Goal: Task Accomplishment & Management: Use online tool/utility

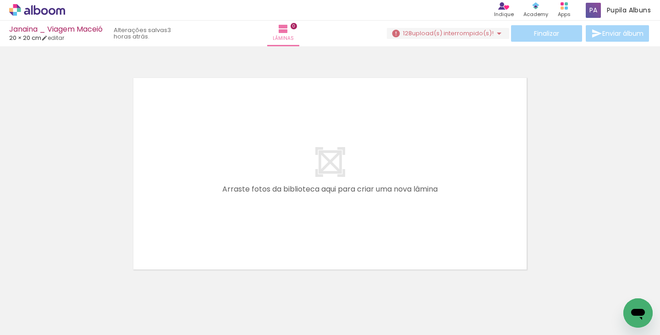
click at [35, 11] on icon at bounding box center [37, 10] width 56 height 12
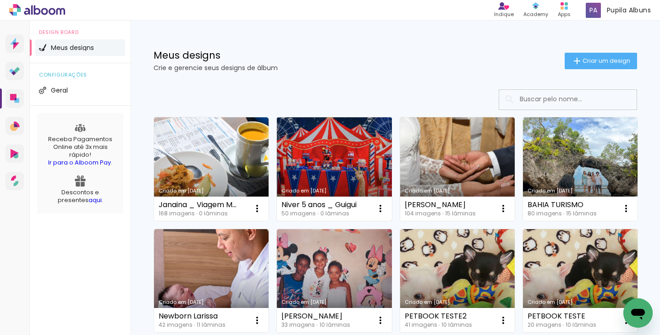
click at [322, 172] on link "Criado em [DATE]" at bounding box center [334, 169] width 115 height 104
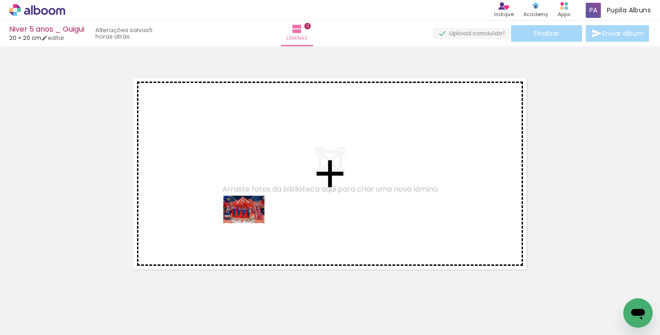
drag, startPoint x: 89, startPoint y: 312, endPoint x: 252, endPoint y: 223, distance: 185.4
click at [252, 223] on quentale-workspace at bounding box center [330, 167] width 660 height 335
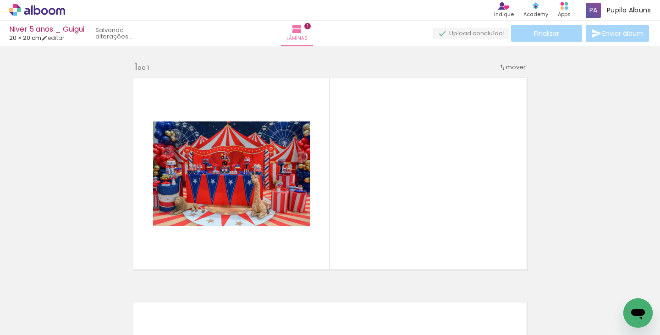
scroll to position [11, 0]
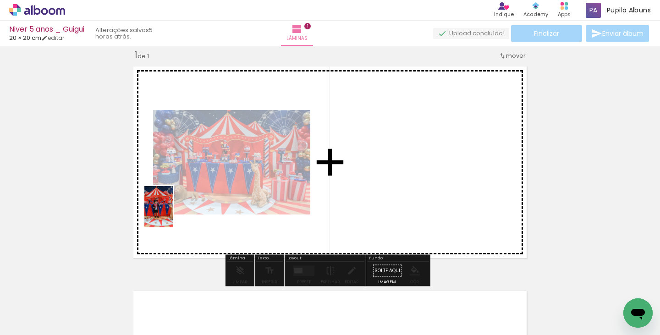
drag, startPoint x: 153, startPoint y: 307, endPoint x: 173, endPoint y: 210, distance: 99.1
click at [173, 210] on quentale-workspace at bounding box center [330, 167] width 660 height 335
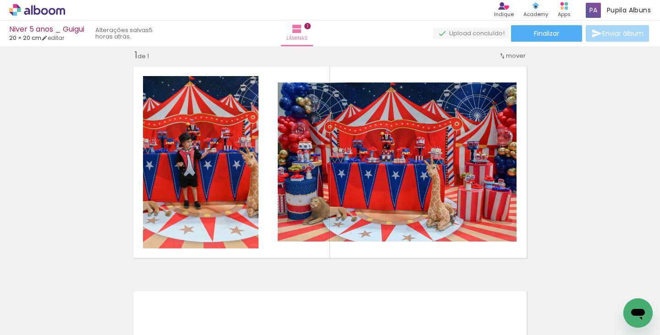
scroll to position [0, 0]
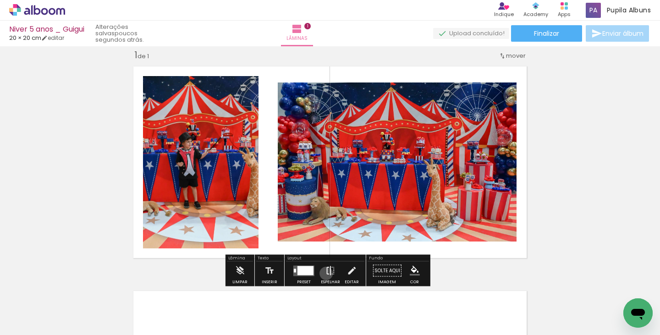
click at [325, 273] on iron-icon at bounding box center [330, 271] width 10 height 18
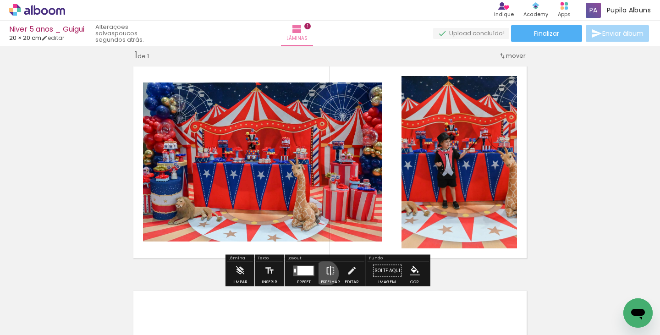
click at [325, 273] on iron-icon at bounding box center [330, 271] width 10 height 18
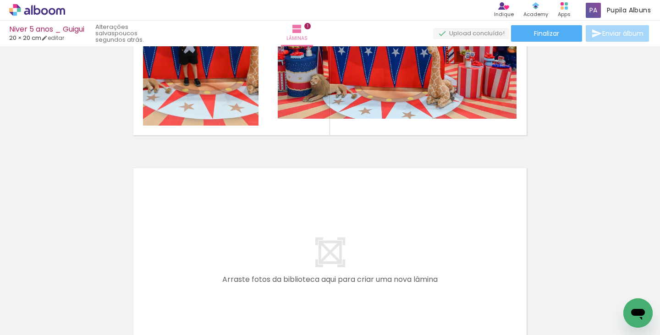
scroll to position [144, 0]
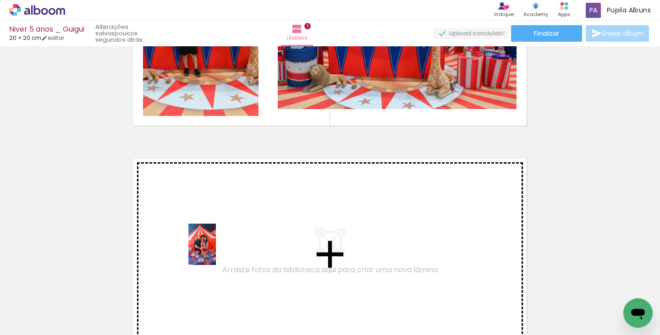
drag, startPoint x: 197, startPoint y: 302, endPoint x: 216, endPoint y: 251, distance: 54.1
click at [216, 251] on quentale-workspace at bounding box center [330, 167] width 660 height 335
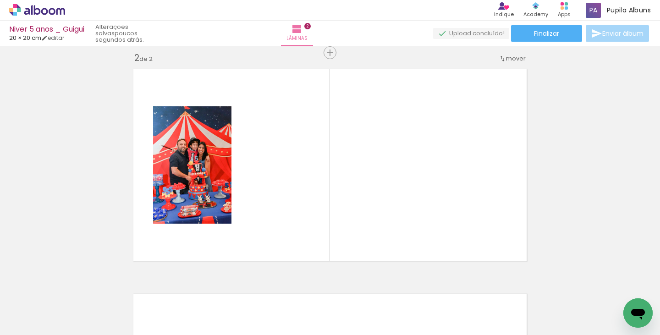
scroll to position [236, 0]
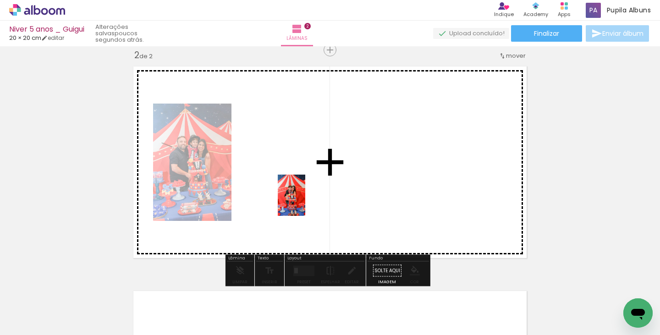
drag, startPoint x: 246, startPoint y: 303, endPoint x: 322, endPoint y: 241, distance: 97.6
click at [308, 198] on quentale-workspace at bounding box center [330, 167] width 660 height 335
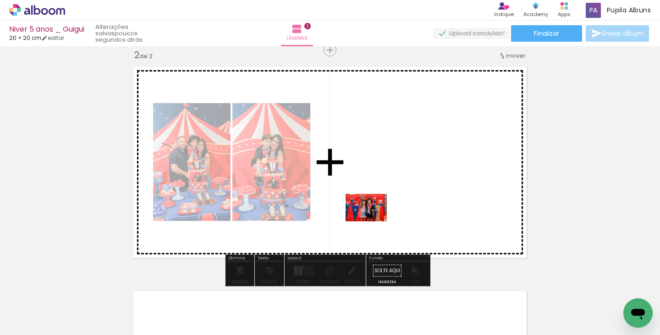
drag, startPoint x: 404, startPoint y: 305, endPoint x: 372, endPoint y: 218, distance: 92.5
click at [372, 218] on quentale-workspace at bounding box center [330, 167] width 660 height 335
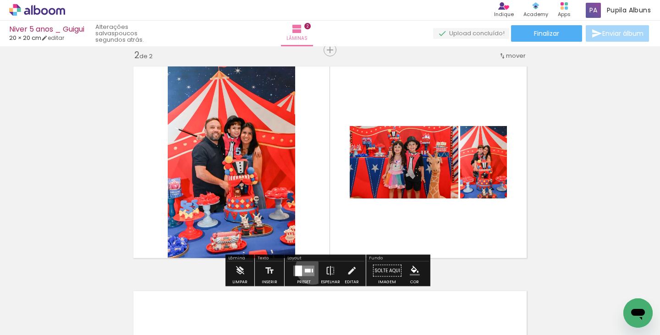
click at [310, 267] on quentale-layouter at bounding box center [303, 270] width 21 height 11
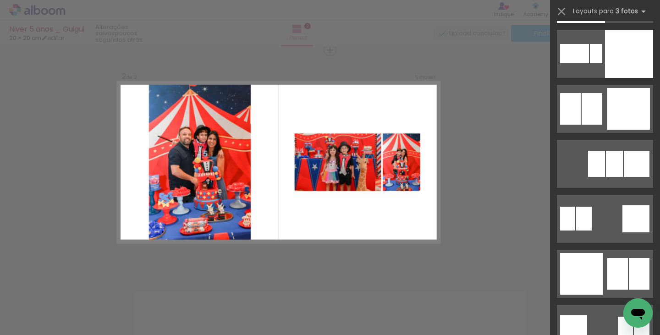
scroll to position [2207, 0]
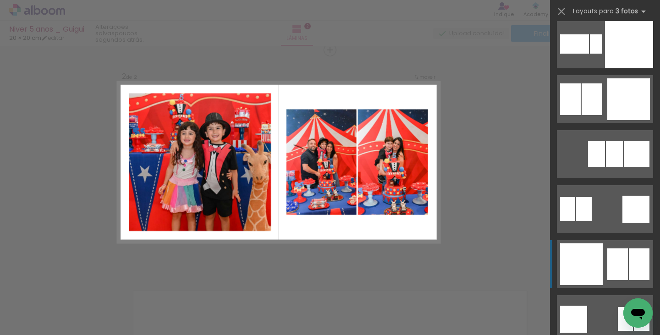
click at [572, 258] on div at bounding box center [581, 264] width 43 height 42
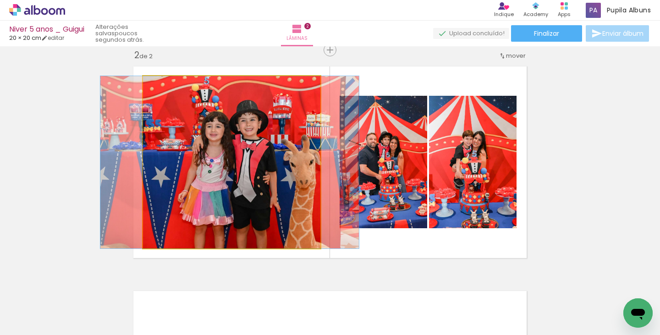
drag, startPoint x: 281, startPoint y: 215, endPoint x: 279, endPoint y: 197, distance: 18.0
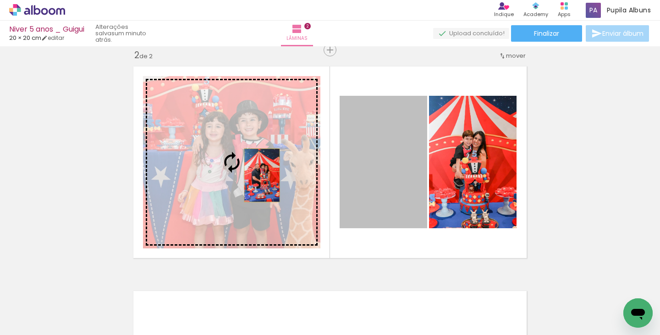
drag, startPoint x: 367, startPoint y: 174, endPoint x: 258, endPoint y: 175, distance: 108.1
click at [0, 0] on slot at bounding box center [0, 0] width 0 height 0
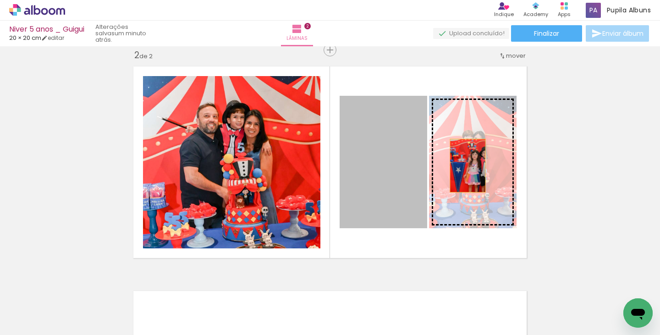
drag, startPoint x: 391, startPoint y: 164, endPoint x: 464, endPoint y: 165, distance: 73.3
click at [0, 0] on slot at bounding box center [0, 0] width 0 height 0
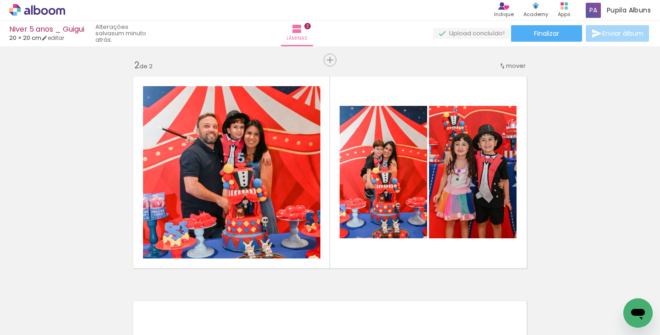
scroll to position [200, 0]
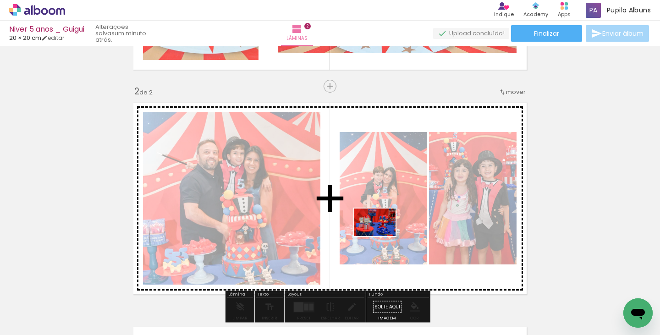
drag, startPoint x: 310, startPoint y: 299, endPoint x: 382, endPoint y: 236, distance: 95.4
click at [382, 236] on quentale-workspace at bounding box center [330, 167] width 660 height 335
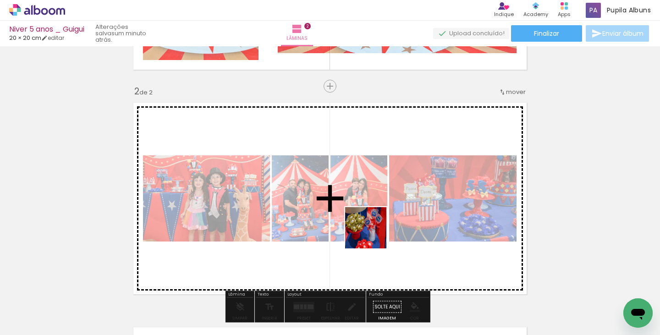
drag, startPoint x: 357, startPoint y: 309, endPoint x: 372, endPoint y: 234, distance: 77.2
click at [372, 234] on quentale-workspace at bounding box center [330, 167] width 660 height 335
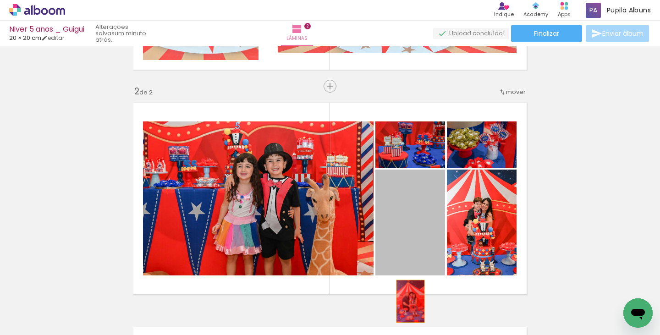
drag, startPoint x: 387, startPoint y: 212, endPoint x: 407, endPoint y: 301, distance: 91.5
click at [407, 301] on quentale-workspace at bounding box center [330, 167] width 660 height 335
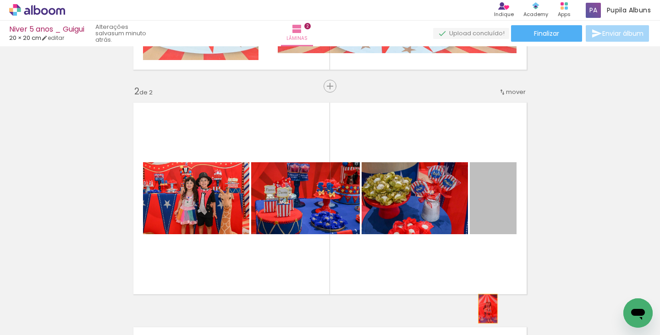
drag, startPoint x: 477, startPoint y: 198, endPoint x: 483, endPoint y: 308, distance: 110.1
click at [484, 309] on quentale-workspace at bounding box center [330, 167] width 660 height 335
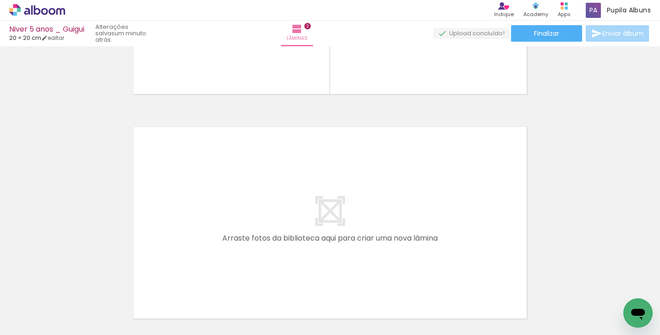
scroll to position [402, 0]
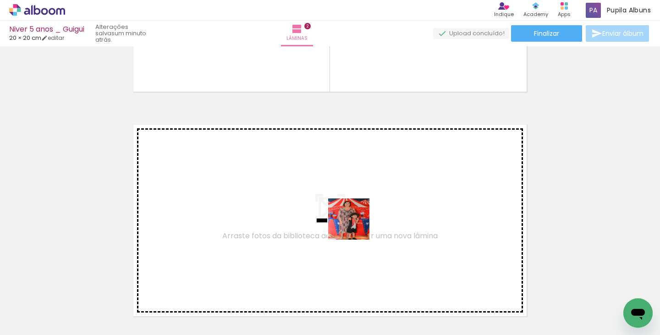
drag, startPoint x: 512, startPoint y: 300, endPoint x: 330, endPoint y: 214, distance: 200.5
click at [330, 214] on quentale-workspace at bounding box center [330, 167] width 660 height 335
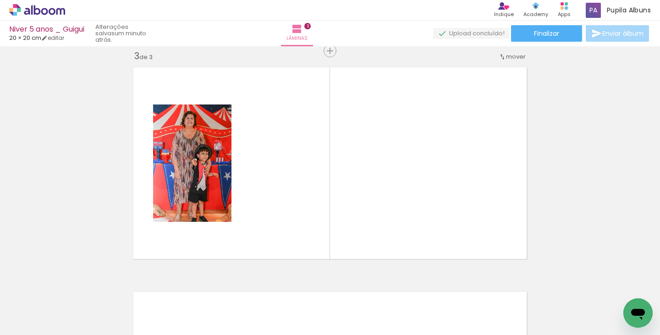
scroll to position [460, 0]
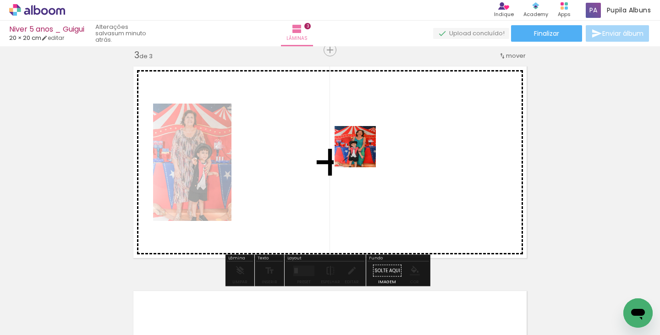
drag, startPoint x: 559, startPoint y: 301, endPoint x: 360, endPoint y: 152, distance: 248.8
click at [360, 152] on quentale-workspace at bounding box center [330, 167] width 660 height 335
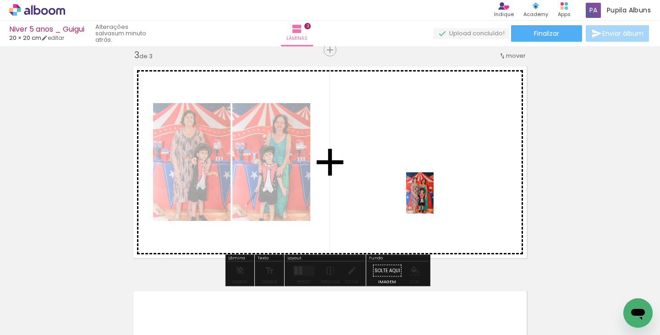
drag, startPoint x: 602, startPoint y: 296, endPoint x: 444, endPoint y: 220, distance: 175.0
click at [432, 199] on quentale-workspace at bounding box center [330, 167] width 660 height 335
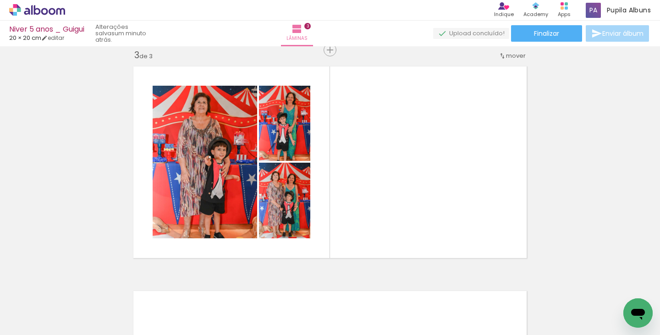
scroll to position [0, 151]
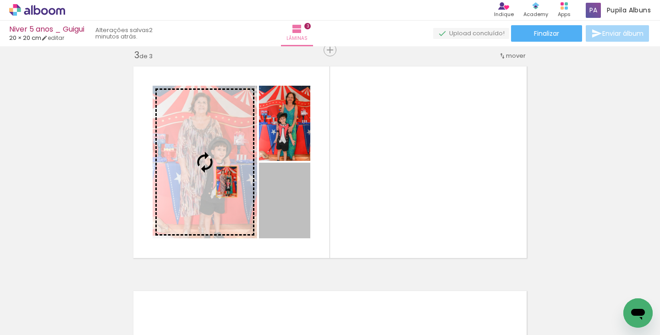
drag, startPoint x: 268, startPoint y: 203, endPoint x: 211, endPoint y: 175, distance: 62.7
click at [0, 0] on slot at bounding box center [0, 0] width 0 height 0
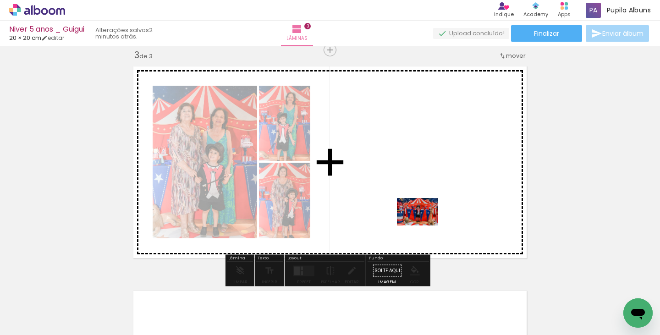
drag, startPoint x: 506, startPoint y: 305, endPoint x: 424, endPoint y: 225, distance: 114.1
click at [424, 225] on quentale-workspace at bounding box center [330, 167] width 660 height 335
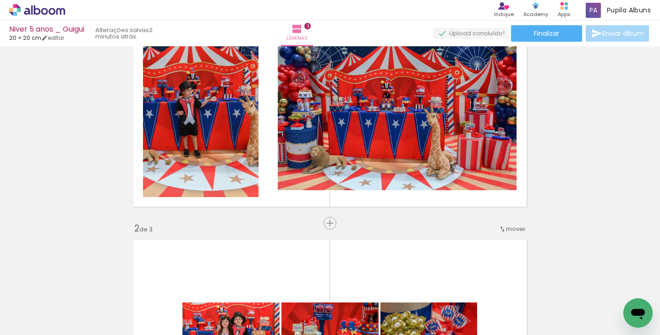
scroll to position [36, 0]
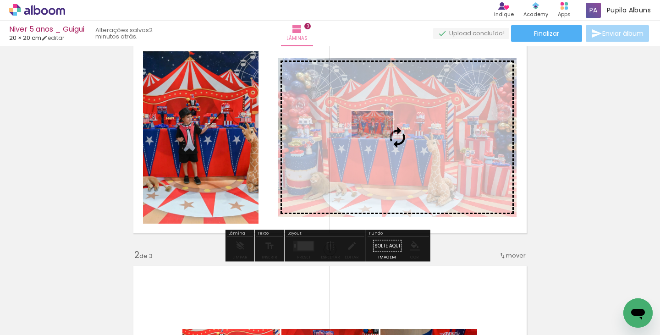
drag, startPoint x: 520, startPoint y: 296, endPoint x: 379, endPoint y: 138, distance: 211.9
click at [379, 138] on quentale-workspace at bounding box center [330, 167] width 660 height 335
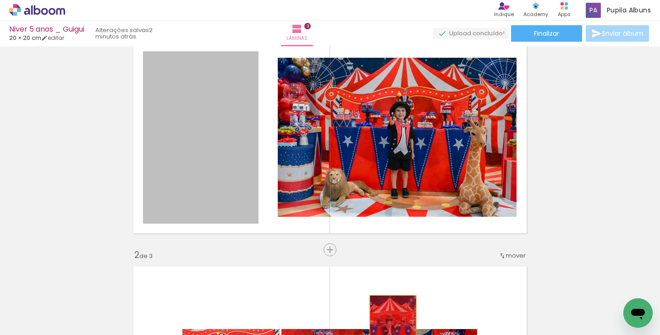
drag, startPoint x: 183, startPoint y: 140, endPoint x: 391, endPoint y: 332, distance: 282.7
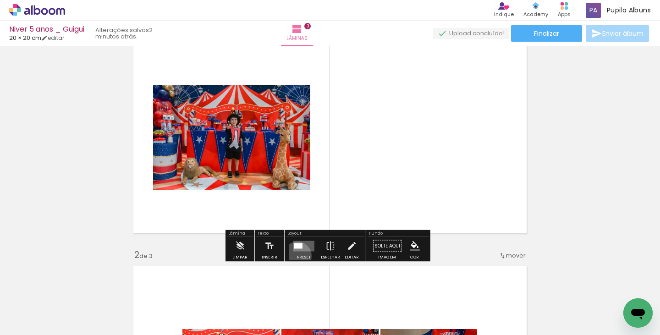
click at [297, 256] on div "Preset" at bounding box center [304, 257] width 14 height 4
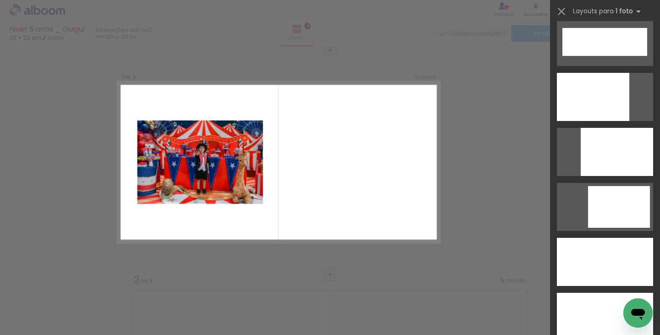
scroll to position [2402, 0]
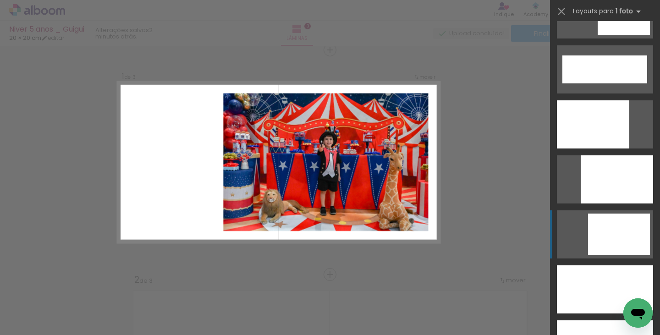
click at [618, 245] on div at bounding box center [619, 235] width 62 height 42
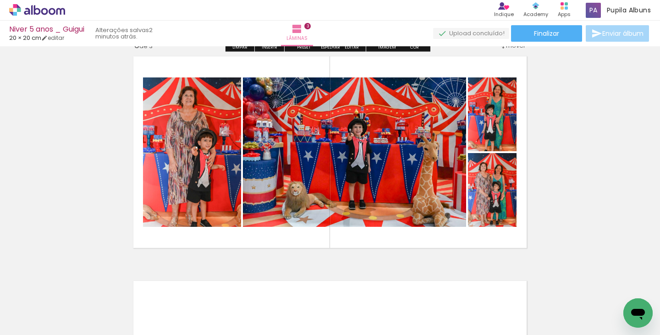
scroll to position [484, 0]
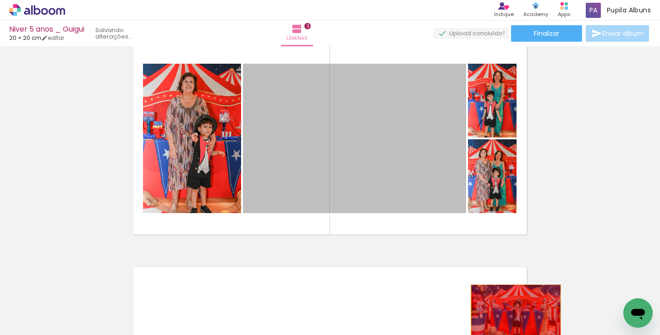
drag, startPoint x: 390, startPoint y: 165, endPoint x: 512, endPoint y: 314, distance: 192.7
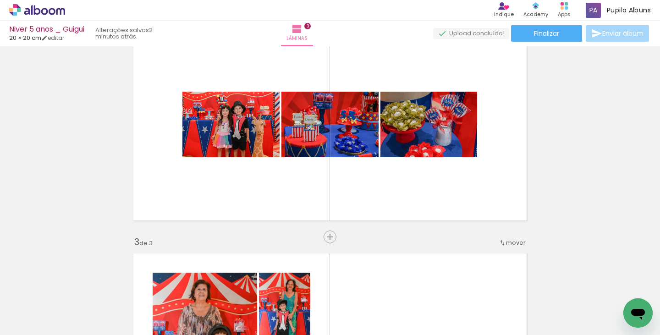
scroll to position [272, 0]
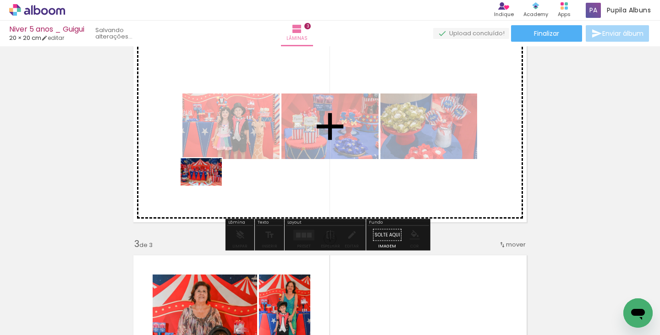
drag, startPoint x: 96, startPoint y: 312, endPoint x: 201, endPoint y: 186, distance: 163.3
click at [208, 185] on quentale-workspace at bounding box center [330, 167] width 660 height 335
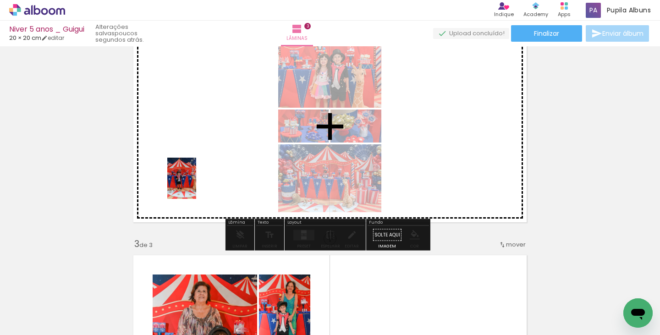
drag, startPoint x: 148, startPoint y: 305, endPoint x: 195, endPoint y: 185, distance: 129.0
click at [195, 185] on quentale-workspace at bounding box center [330, 167] width 660 height 335
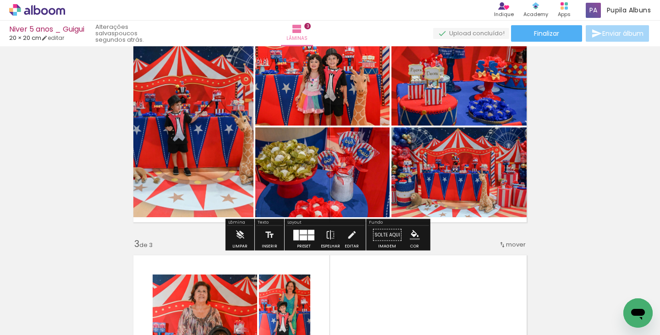
click at [300, 234] on div at bounding box center [303, 232] width 7 height 5
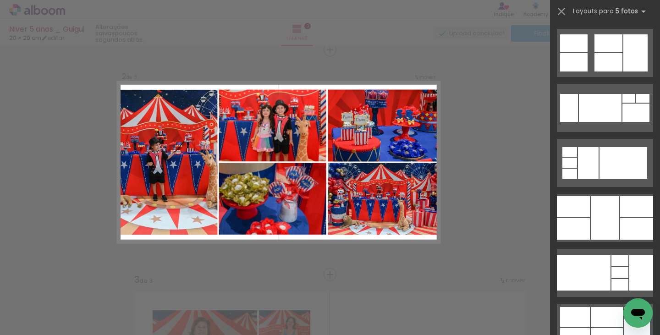
scroll to position [824, 0]
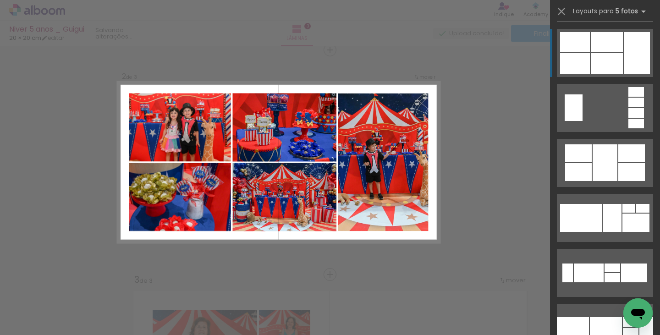
click at [618, 45] on div at bounding box center [607, 42] width 32 height 20
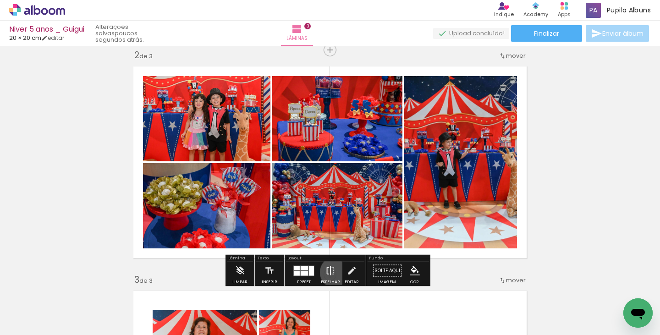
click at [333, 272] on paper-button "Espelhar" at bounding box center [330, 273] width 24 height 23
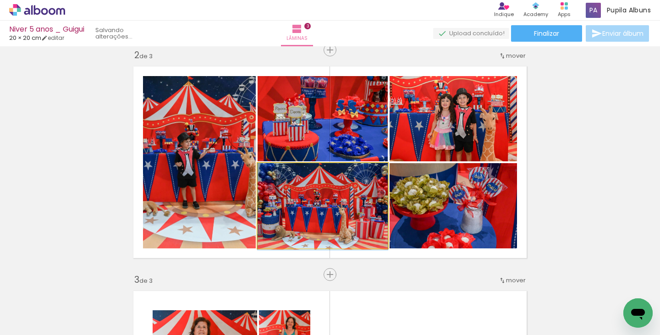
drag, startPoint x: 301, startPoint y: 207, endPoint x: 318, endPoint y: 211, distance: 17.9
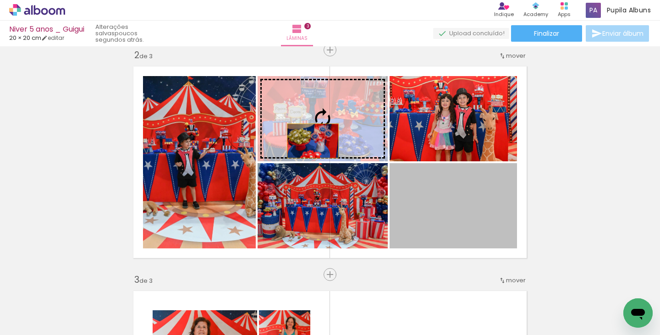
drag, startPoint x: 467, startPoint y: 240, endPoint x: 309, endPoint y: 135, distance: 189.1
click at [0, 0] on slot at bounding box center [0, 0] width 0 height 0
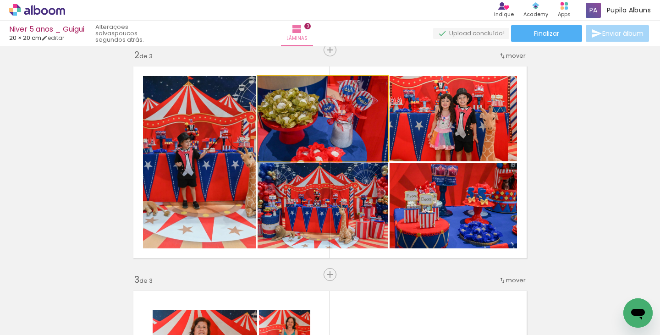
drag, startPoint x: 322, startPoint y: 130, endPoint x: 322, endPoint y: 137, distance: 7.8
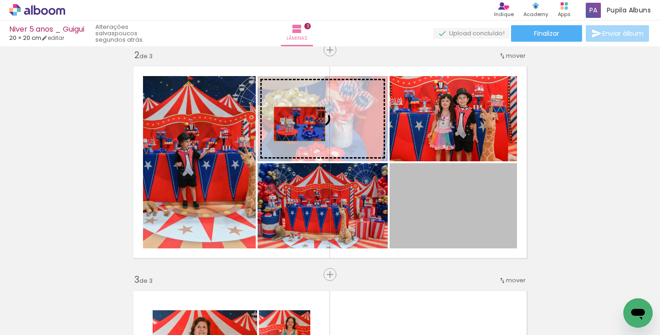
drag, startPoint x: 462, startPoint y: 210, endPoint x: 292, endPoint y: 119, distance: 192.7
click at [0, 0] on slot at bounding box center [0, 0] width 0 height 0
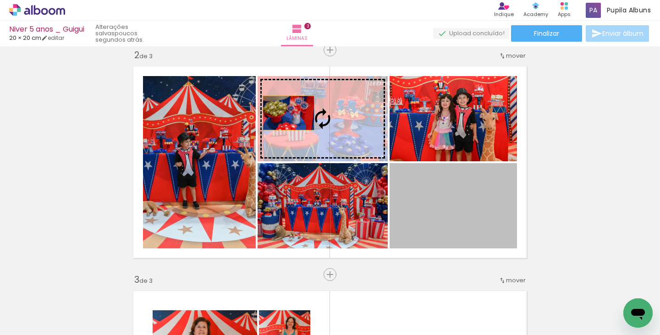
drag, startPoint x: 424, startPoint y: 202, endPoint x: 285, endPoint y: 112, distance: 165.5
click at [0, 0] on slot at bounding box center [0, 0] width 0 height 0
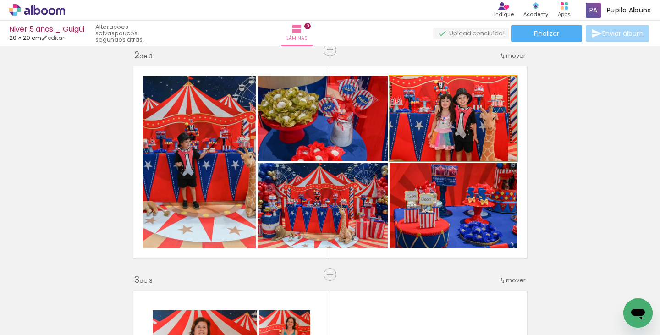
drag, startPoint x: 454, startPoint y: 130, endPoint x: 452, endPoint y: 121, distance: 9.3
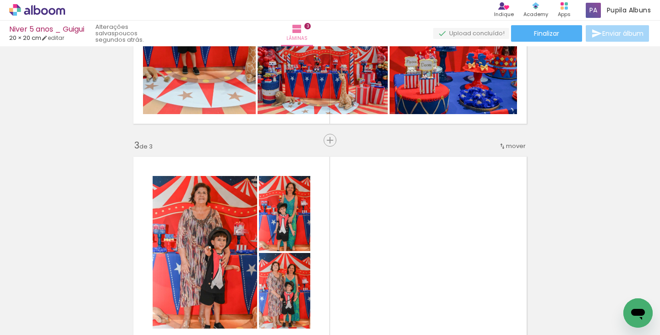
scroll to position [346, 0]
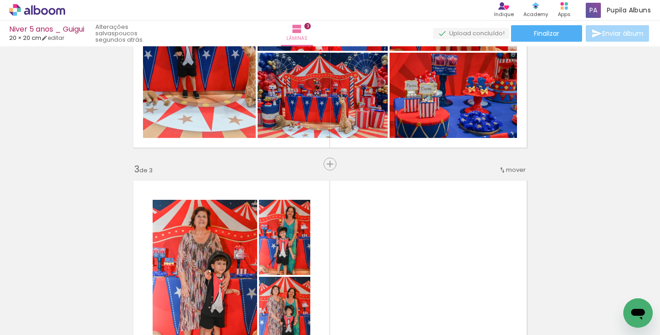
drag, startPoint x: 326, startPoint y: 165, endPoint x: 251, endPoint y: 300, distance: 154.5
click at [335, 165] on span "Inserir lâmina" at bounding box center [353, 164] width 36 height 6
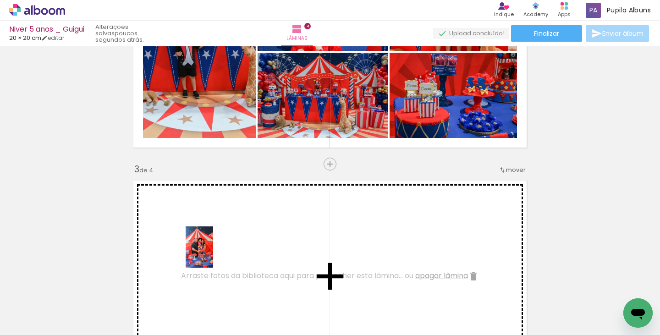
drag, startPoint x: 204, startPoint y: 302, endPoint x: 213, endPoint y: 254, distance: 49.3
click at [213, 254] on quentale-workspace at bounding box center [330, 167] width 660 height 335
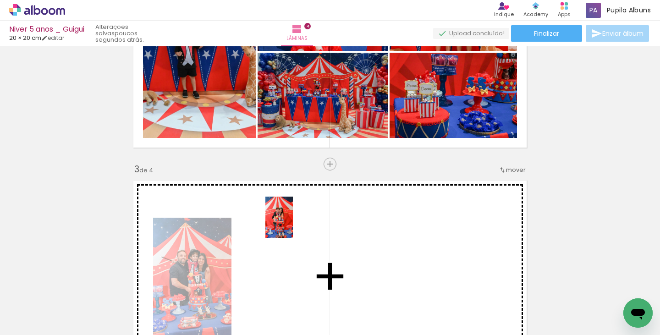
drag, startPoint x: 254, startPoint y: 307, endPoint x: 293, endPoint y: 224, distance: 91.2
click at [293, 224] on quentale-workspace at bounding box center [330, 167] width 660 height 335
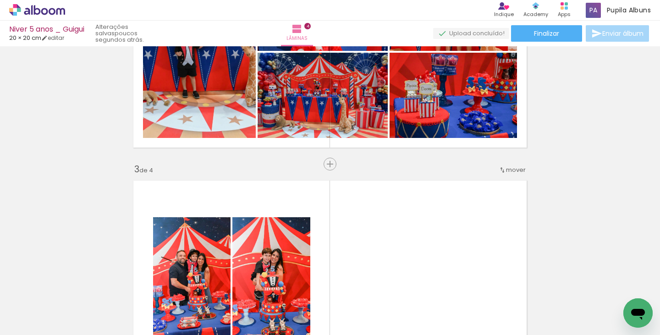
scroll to position [0, 399]
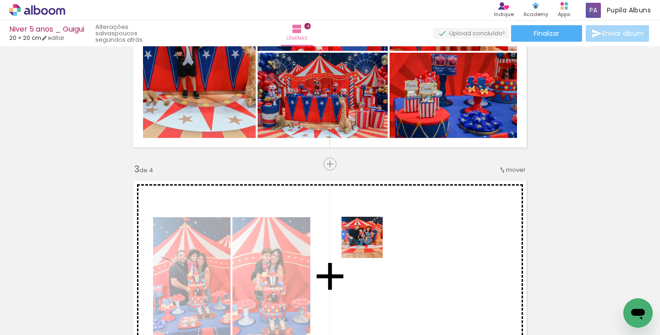
drag, startPoint x: 361, startPoint y: 299, endPoint x: 386, endPoint y: 294, distance: 25.7
click at [369, 243] on quentale-workspace at bounding box center [330, 167] width 660 height 335
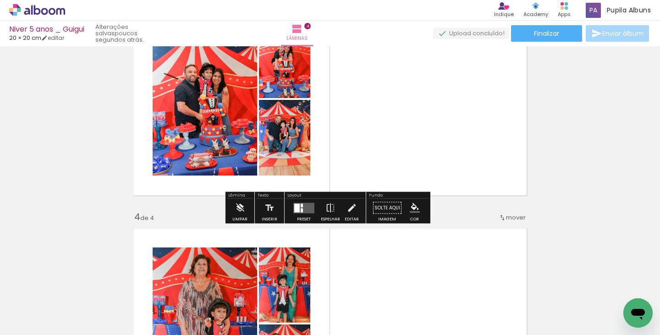
scroll to position [527, 0]
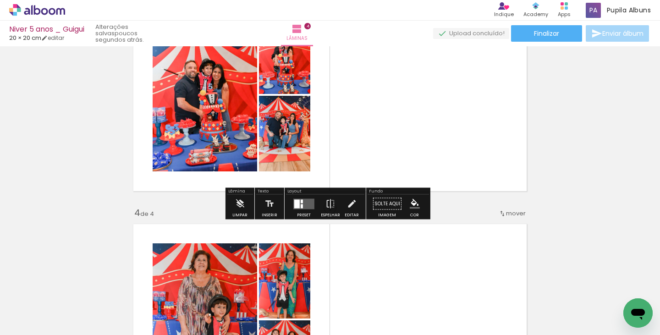
click at [307, 197] on div at bounding box center [303, 204] width 25 height 18
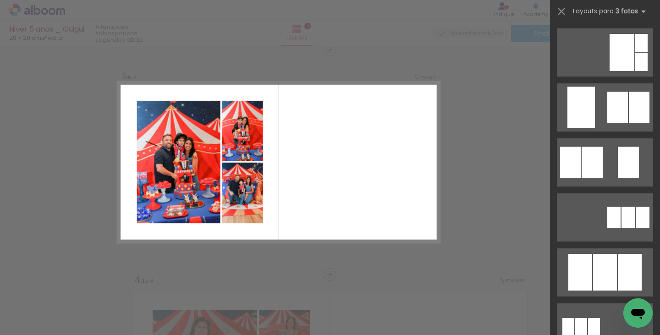
scroll to position [549, 0]
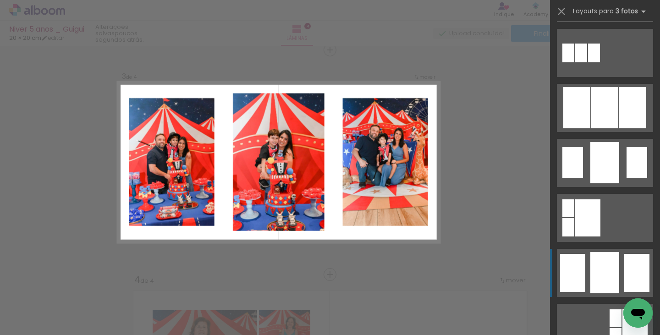
click at [602, 259] on div at bounding box center [604, 272] width 29 height 41
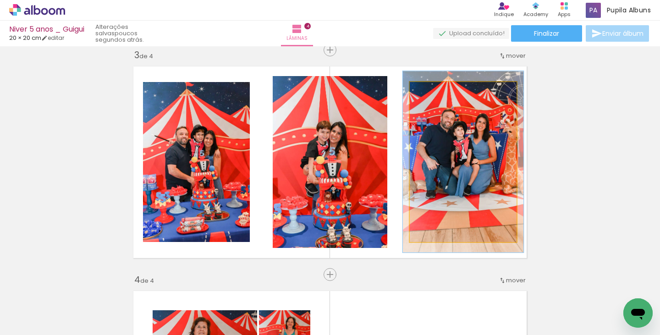
click at [436, 91] on div at bounding box center [435, 91] width 15 height 15
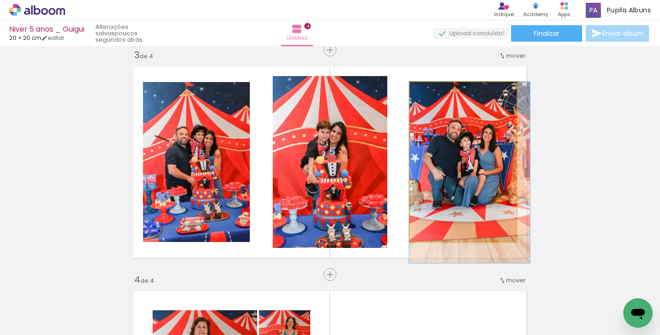
drag, startPoint x: 442, startPoint y: 125, endPoint x: 446, endPoint y: 135, distance: 10.9
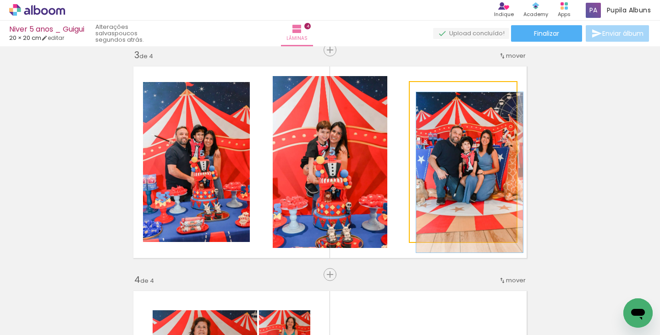
drag, startPoint x: 433, startPoint y: 91, endPoint x: 421, endPoint y: 91, distance: 12.4
click at [424, 91] on div at bounding box center [431, 91] width 15 height 15
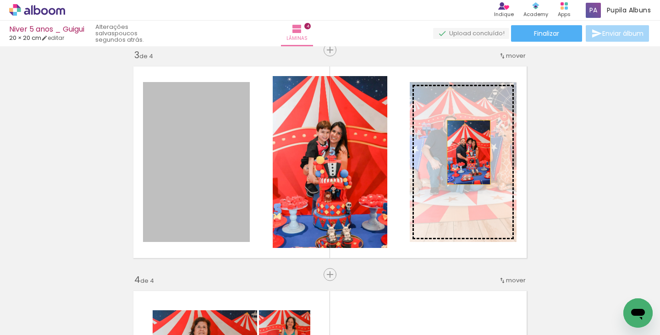
drag, startPoint x: 216, startPoint y: 164, endPoint x: 465, endPoint y: 152, distance: 249.5
click at [0, 0] on slot at bounding box center [0, 0] width 0 height 0
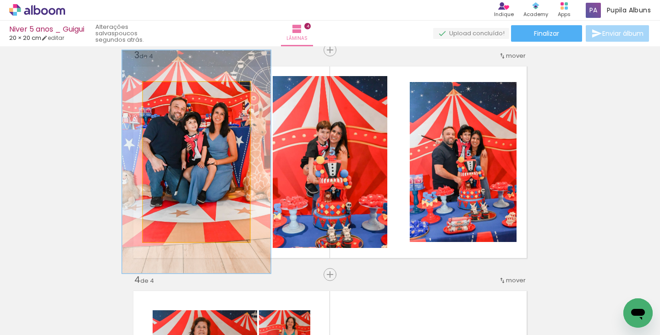
drag, startPoint x: 163, startPoint y: 90, endPoint x: 170, endPoint y: 89, distance: 7.3
type paper-slider "139"
click at [170, 89] on div at bounding box center [177, 91] width 15 height 15
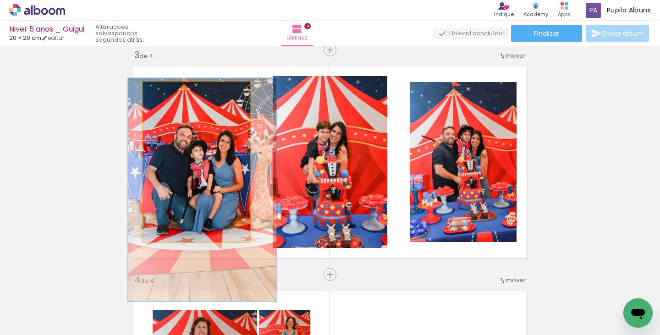
drag, startPoint x: 189, startPoint y: 135, endPoint x: 195, endPoint y: 163, distance: 28.1
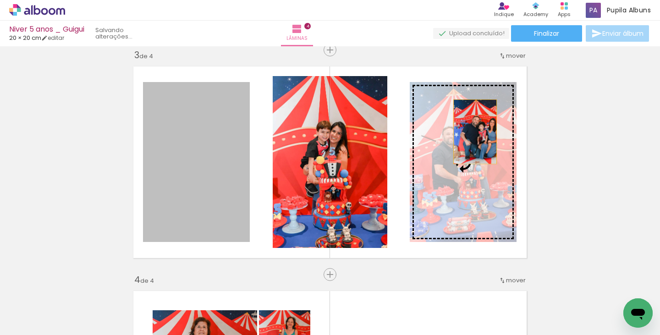
drag, startPoint x: 193, startPoint y: 128, endPoint x: 471, endPoint y: 131, distance: 278.1
click at [0, 0] on slot at bounding box center [0, 0] width 0 height 0
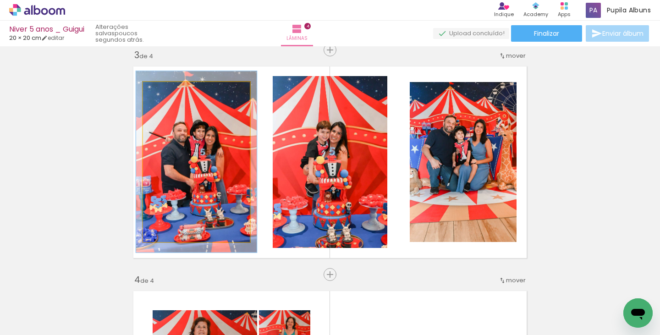
type paper-slider "113"
click at [165, 94] on div at bounding box center [168, 92] width 8 height 8
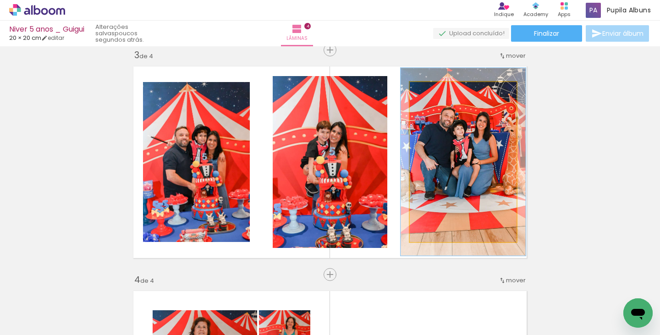
drag, startPoint x: 426, startPoint y: 94, endPoint x: 436, endPoint y: 93, distance: 9.8
type paper-slider "130"
click at [436, 93] on div at bounding box center [436, 91] width 15 height 15
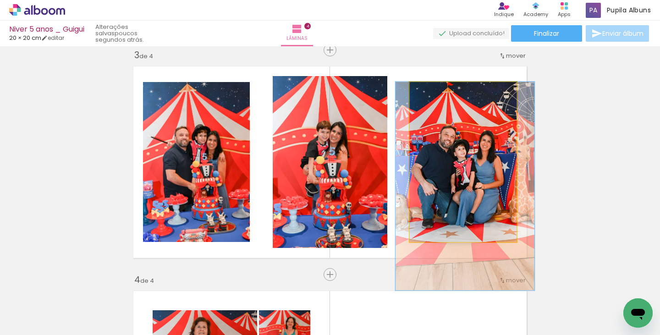
drag, startPoint x: 450, startPoint y: 137, endPoint x: 452, endPoint y: 170, distance: 32.1
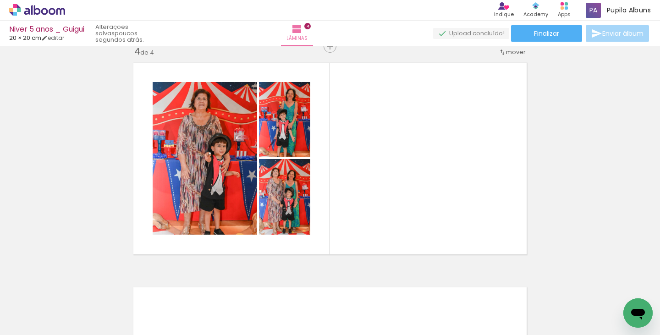
scroll to position [695, 0]
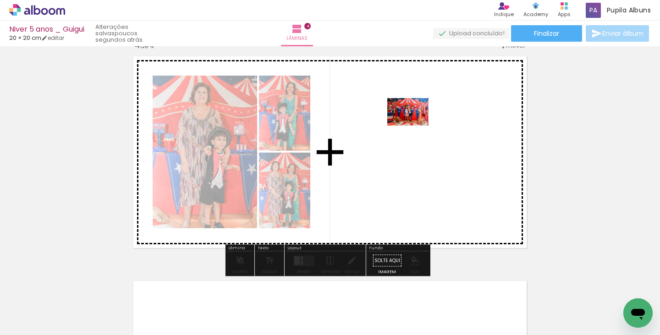
drag, startPoint x: 383, startPoint y: 304, endPoint x: 415, endPoint y: 126, distance: 181.5
click at [415, 126] on quentale-workspace at bounding box center [330, 167] width 660 height 335
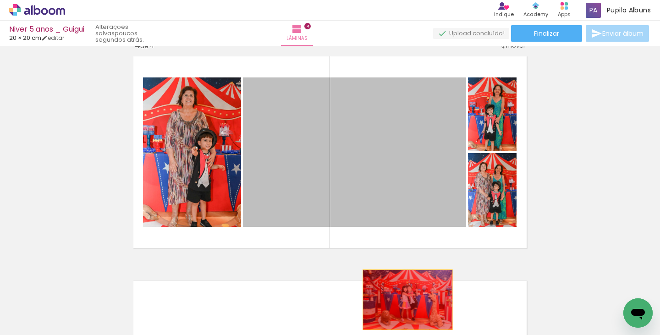
drag, startPoint x: 358, startPoint y: 151, endPoint x: 404, endPoint y: 300, distance: 155.9
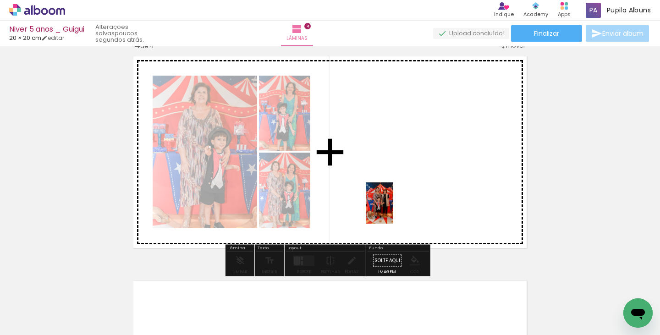
drag, startPoint x: 440, startPoint y: 305, endPoint x: 393, endPoint y: 209, distance: 106.3
click at [393, 209] on quentale-workspace at bounding box center [330, 167] width 660 height 335
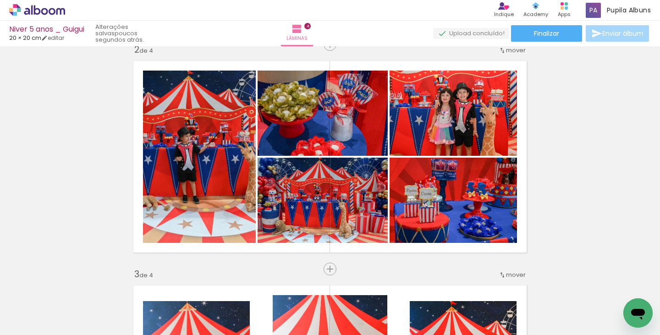
scroll to position [267, 0]
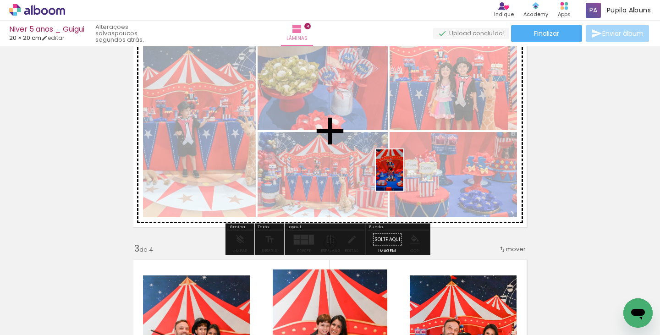
drag, startPoint x: 507, startPoint y: 305, endPoint x: 403, endPoint y: 177, distance: 164.9
click at [403, 177] on quentale-workspace at bounding box center [330, 167] width 660 height 335
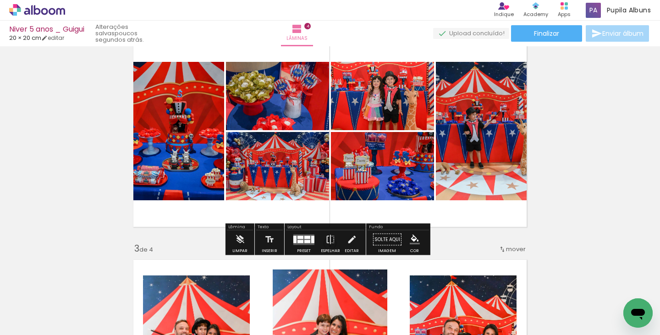
click at [304, 240] on div at bounding box center [307, 241] width 6 height 3
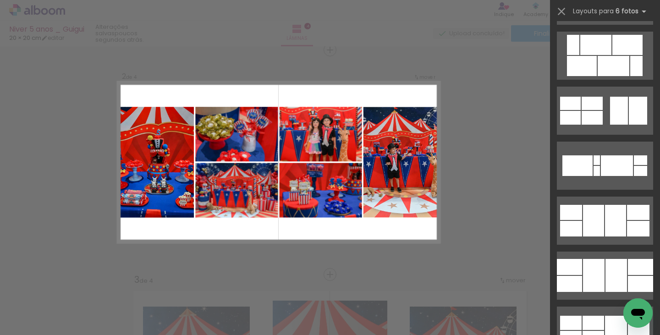
scroll to position [3570, 0]
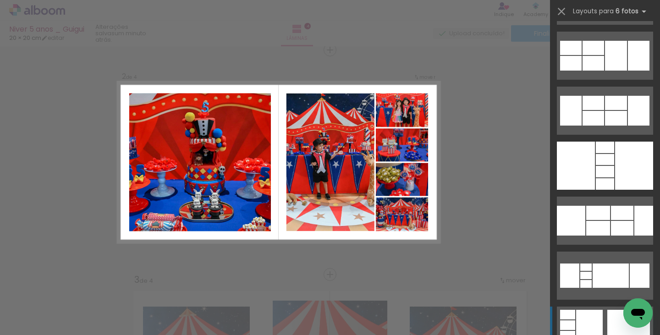
click at [597, 319] on div at bounding box center [589, 331] width 27 height 42
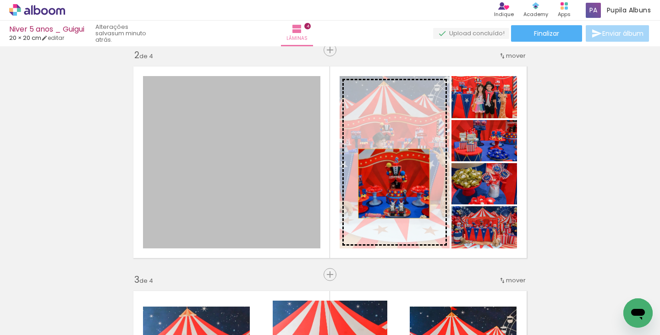
drag, startPoint x: 257, startPoint y: 170, endPoint x: 390, endPoint y: 183, distance: 133.5
click at [0, 0] on slot at bounding box center [0, 0] width 0 height 0
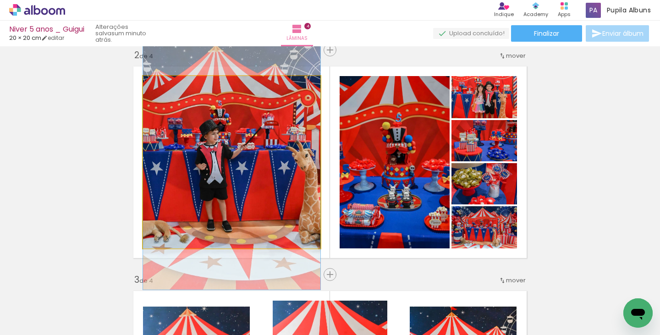
drag, startPoint x: 250, startPoint y: 177, endPoint x: 260, endPoint y: 178, distance: 10.2
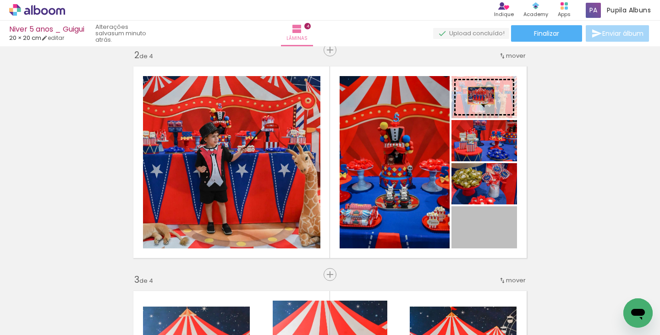
drag, startPoint x: 494, startPoint y: 233, endPoint x: 477, endPoint y: 95, distance: 138.4
click at [0, 0] on slot at bounding box center [0, 0] width 0 height 0
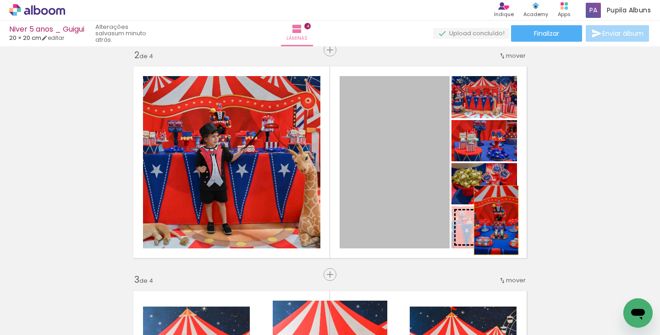
drag, startPoint x: 407, startPoint y: 139, endPoint x: 493, endPoint y: 220, distance: 117.6
click at [0, 0] on slot at bounding box center [0, 0] width 0 height 0
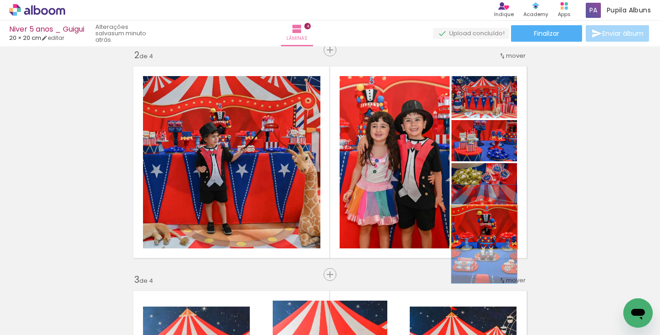
drag, startPoint x: 497, startPoint y: 230, endPoint x: 494, endPoint y: 236, distance: 7.4
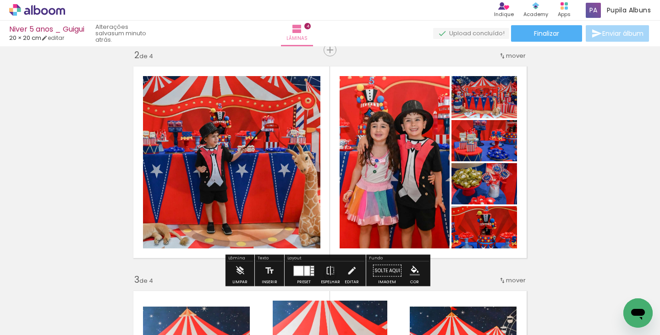
click at [304, 267] on div at bounding box center [306, 271] width 5 height 10
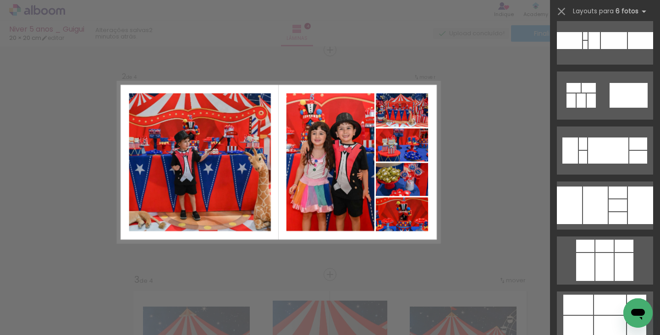
scroll to position [9417, 0]
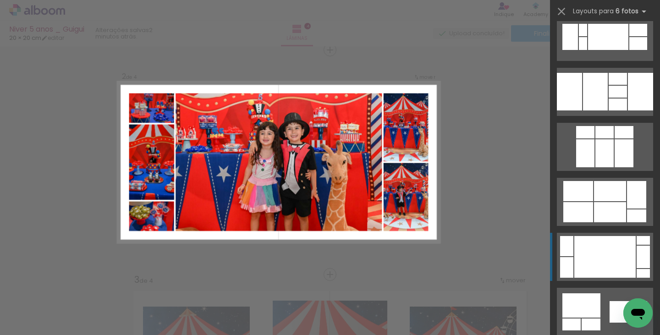
click at [622, 246] on div at bounding box center [604, 257] width 61 height 42
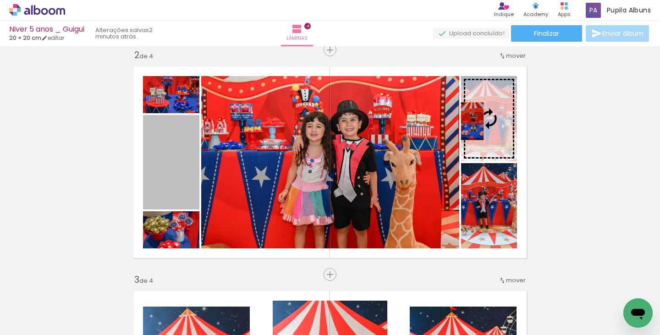
drag, startPoint x: 173, startPoint y: 161, endPoint x: 469, endPoint y: 121, distance: 298.3
click at [0, 0] on slot at bounding box center [0, 0] width 0 height 0
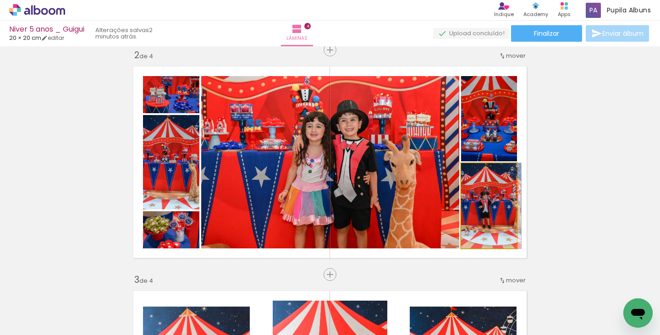
drag, startPoint x: 479, startPoint y: 204, endPoint x: 484, endPoint y: 203, distance: 5.7
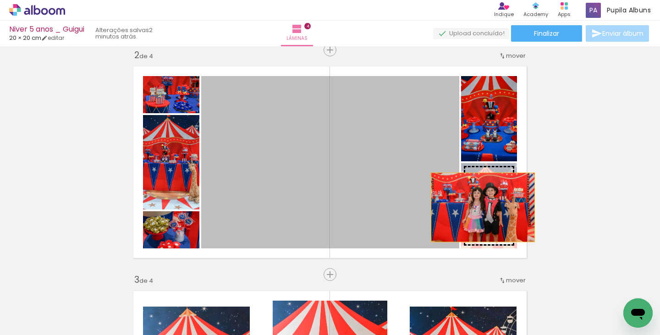
drag, startPoint x: 327, startPoint y: 204, endPoint x: 482, endPoint y: 207, distance: 155.3
click at [0, 0] on slot at bounding box center [0, 0] width 0 height 0
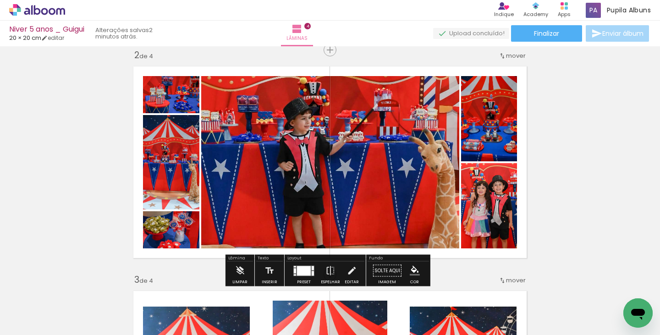
click at [296, 278] on quentale-thumb at bounding box center [289, 304] width 51 height 53
drag, startPoint x: 303, startPoint y: 273, endPoint x: 657, endPoint y: 227, distance: 357.6
click at [303, 273] on div at bounding box center [304, 271] width 14 height 10
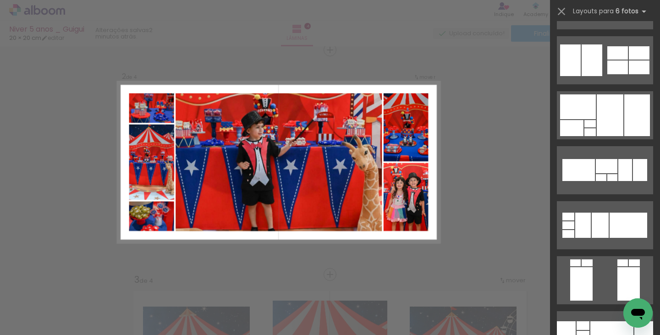
scroll to position [1320, 0]
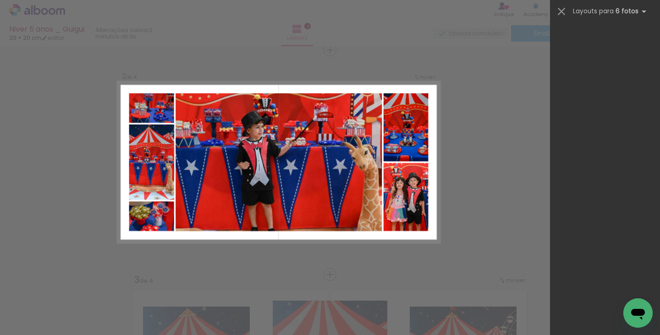
scroll to position [0, 520]
